Goal: Transaction & Acquisition: Purchase product/service

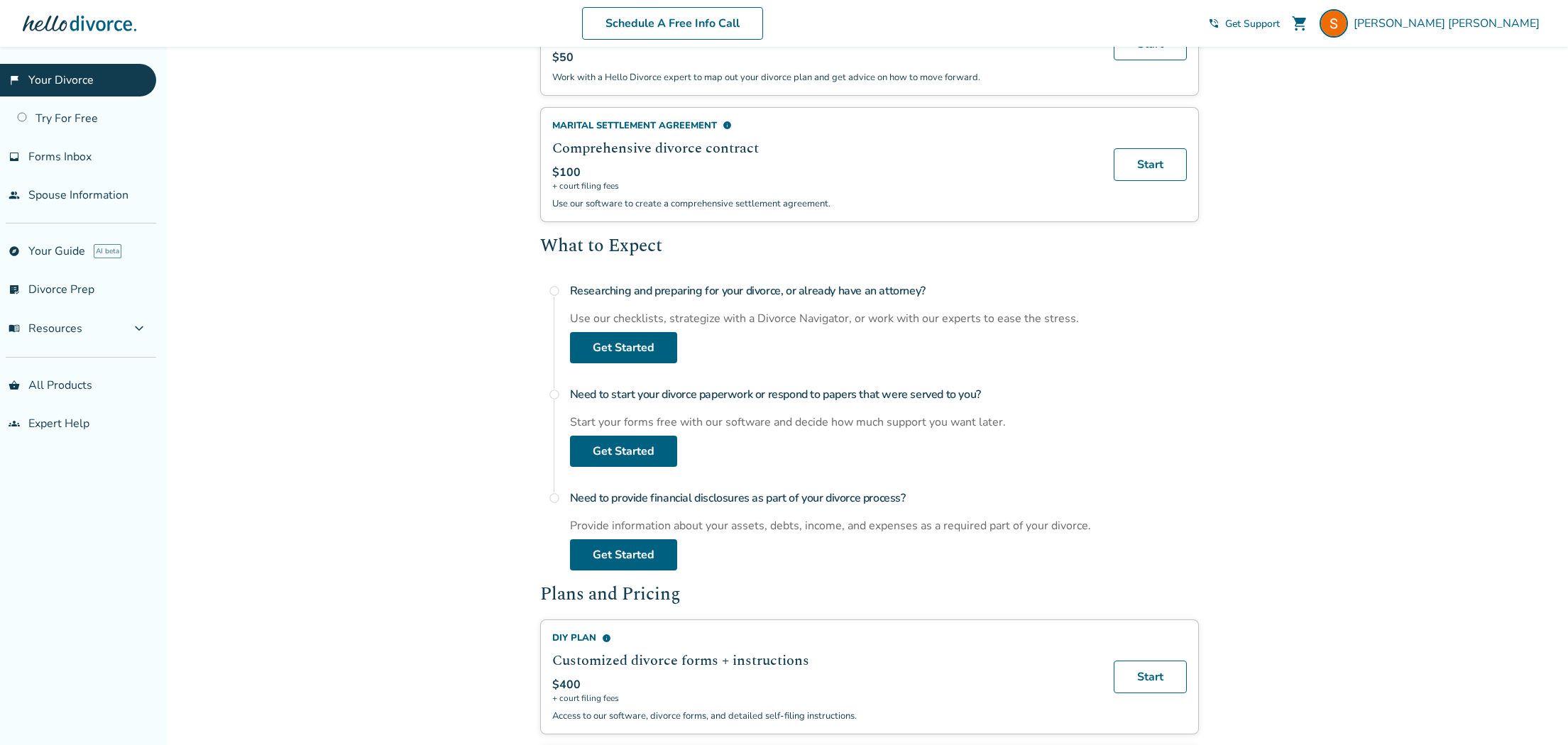
scroll to position [390, 0]
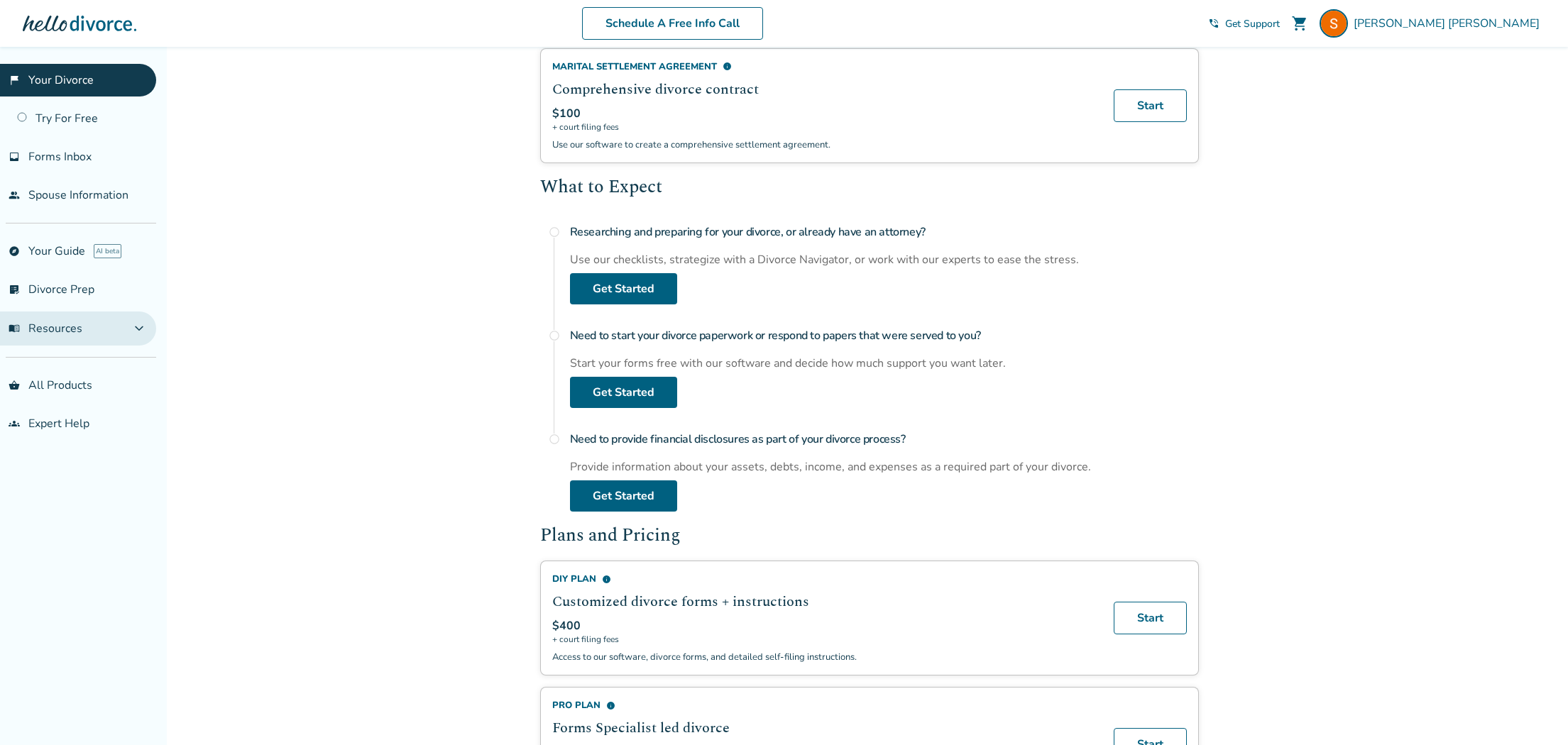
click at [57, 330] on span "menu_book Resources" at bounding box center [45, 328] width 74 height 16
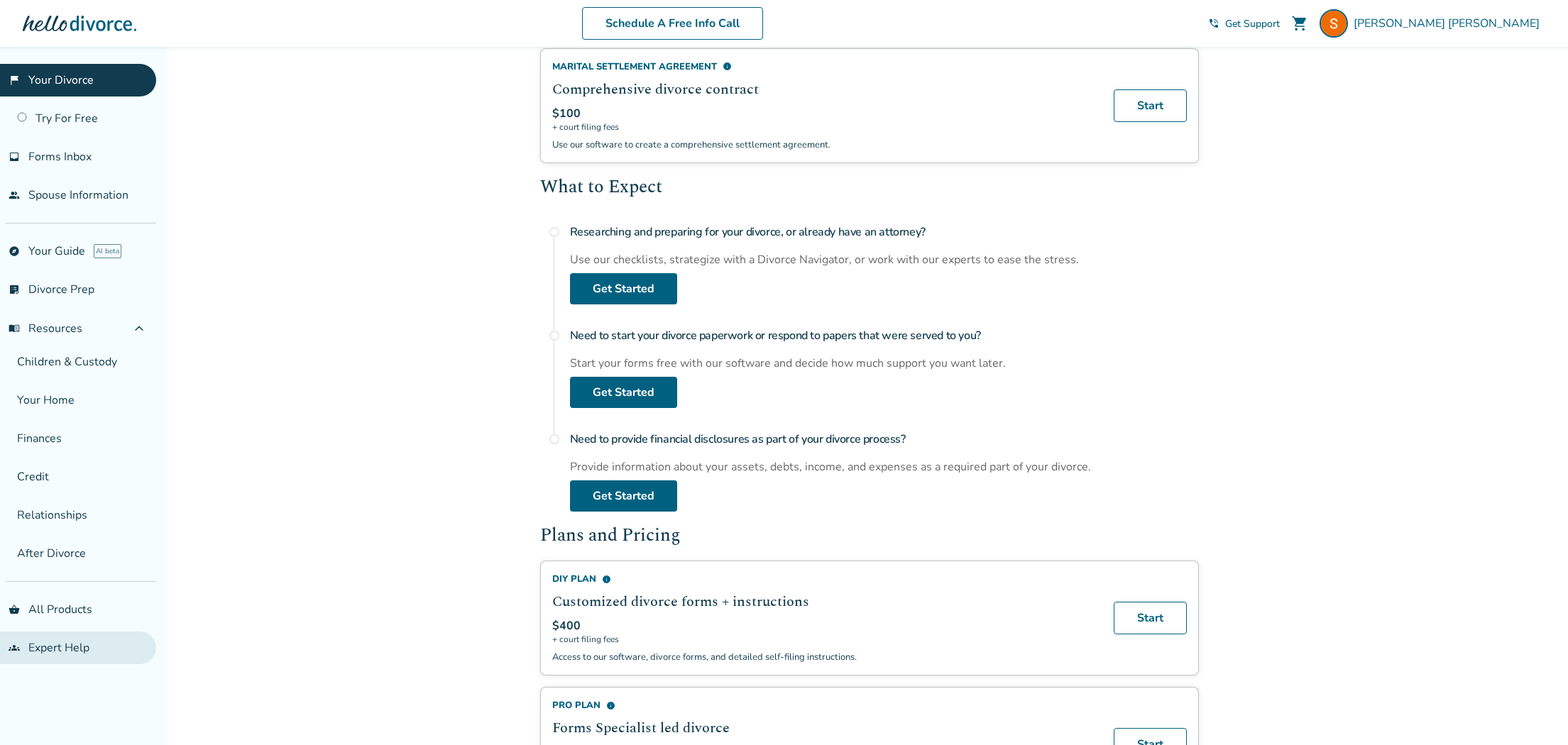
click at [77, 649] on link "groups Expert Help" at bounding box center [78, 647] width 156 height 33
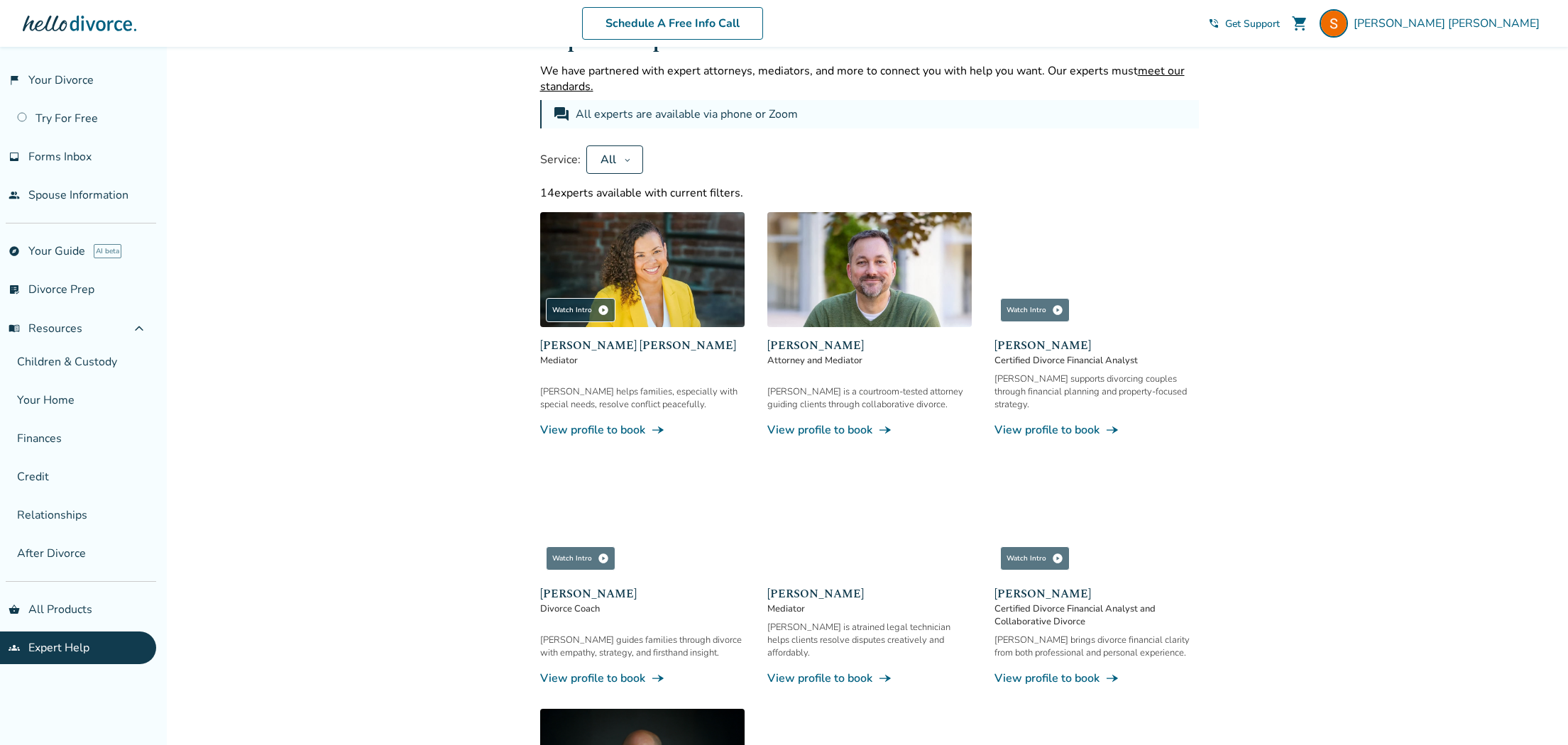
scroll to position [390, 0]
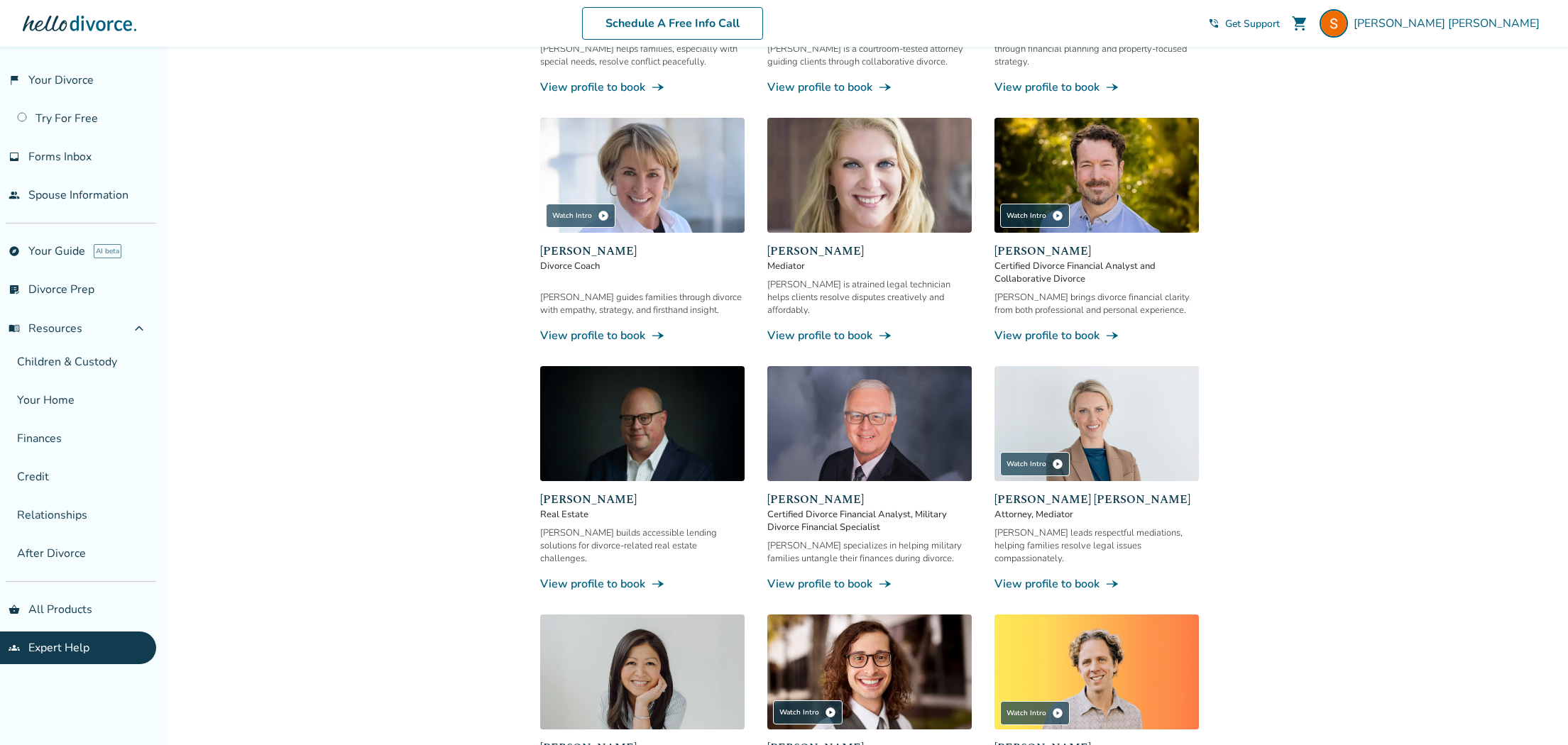
click at [1036, 328] on link "View profile to book line_end_arrow_notch" at bounding box center [1096, 335] width 204 height 16
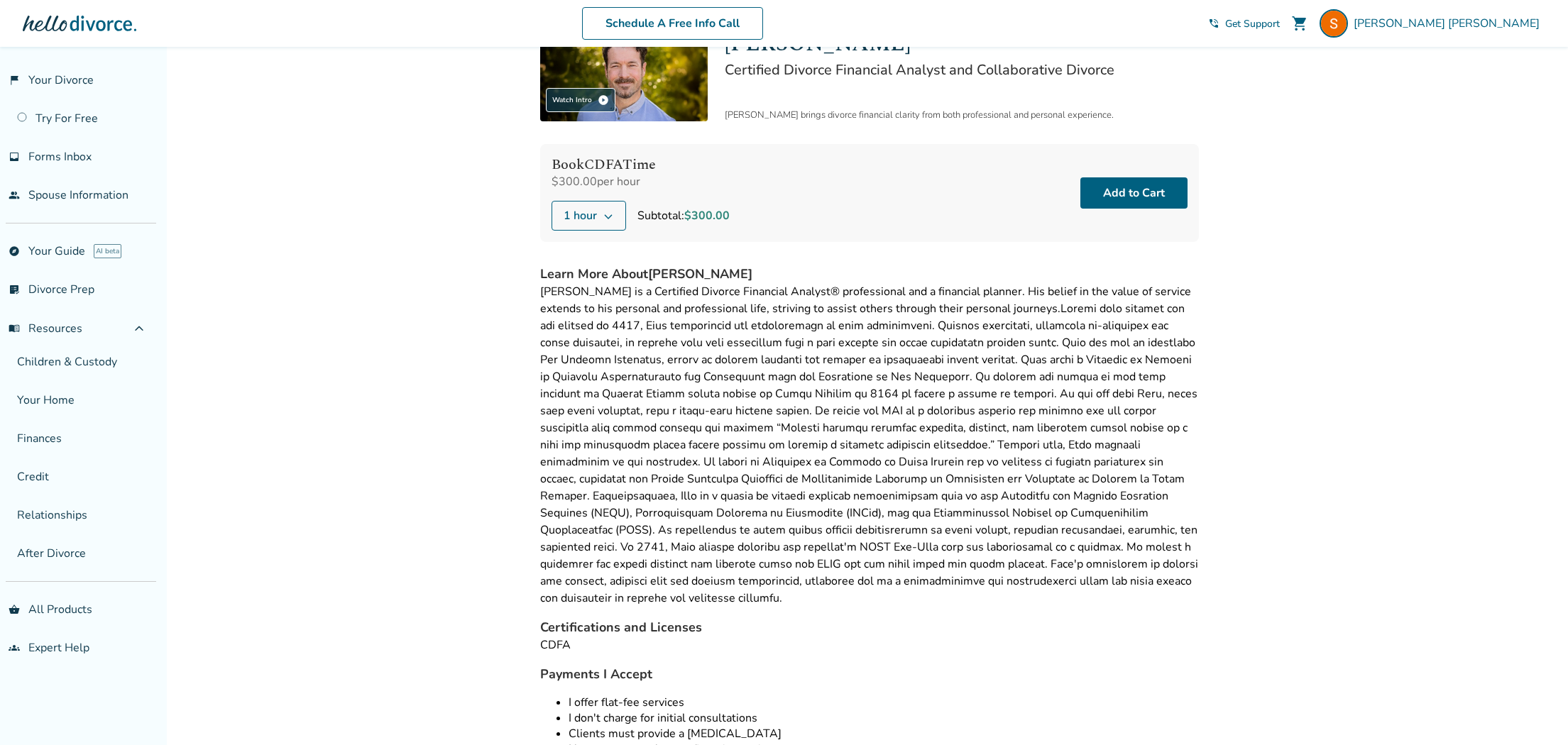
scroll to position [148, 0]
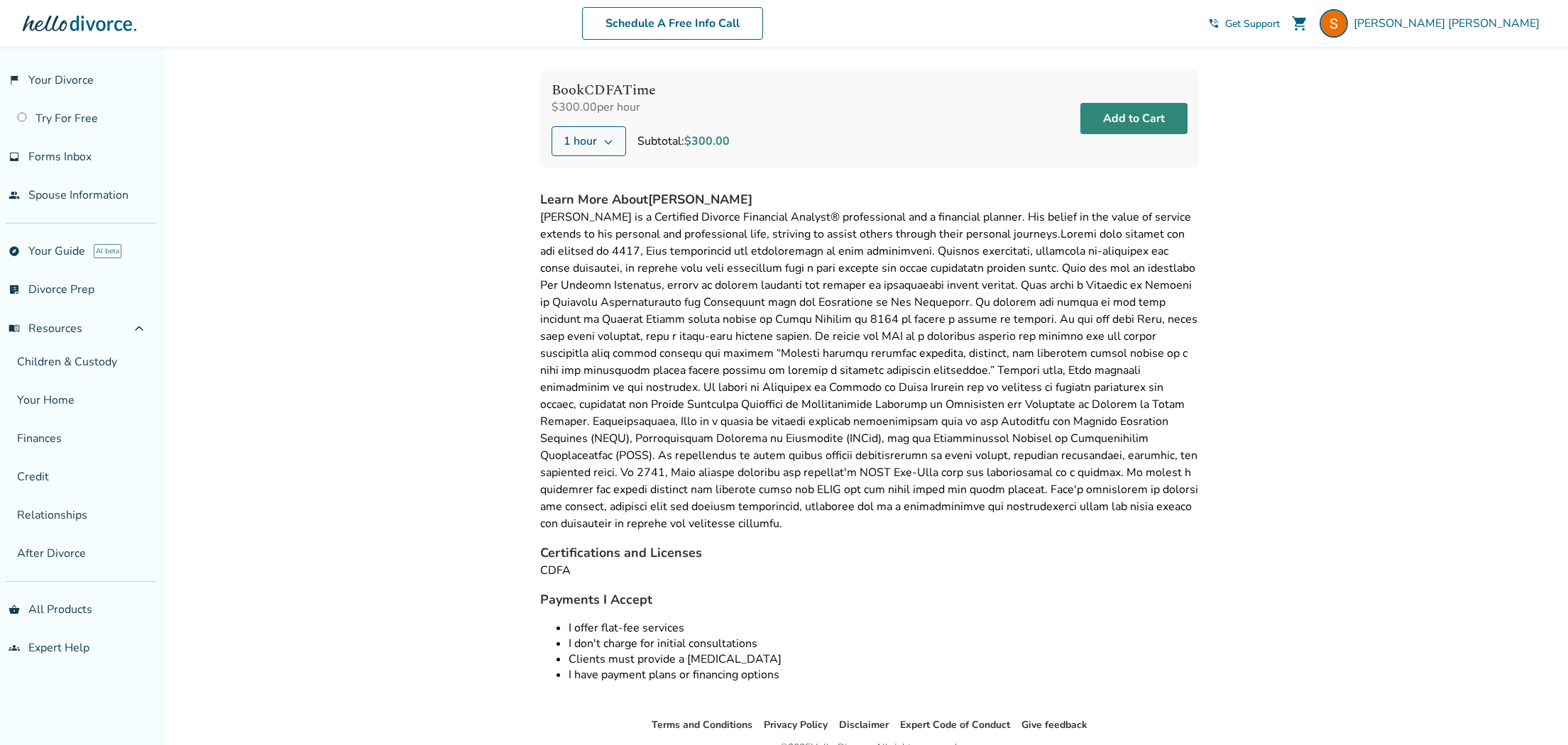
click at [1147, 121] on button "Add to Cart" at bounding box center [1134, 118] width 107 height 31
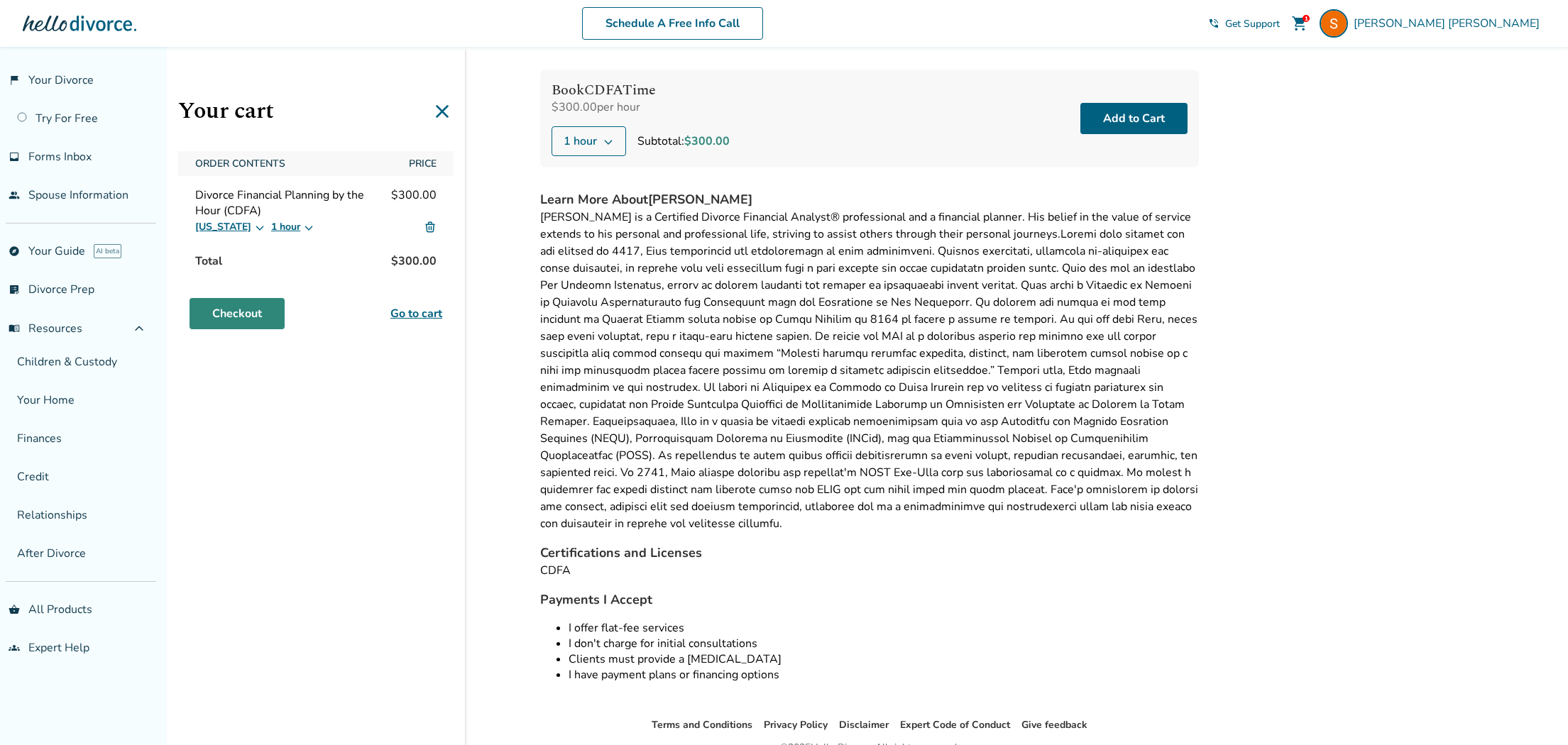
click at [256, 314] on link "Checkout" at bounding box center [237, 314] width 95 height 31
